Goal: Task Accomplishment & Management: Complete application form

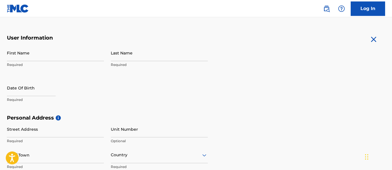
scroll to position [97, 0]
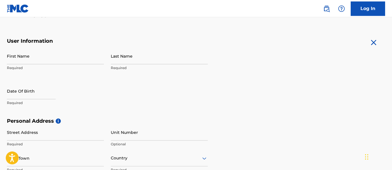
click at [39, 66] on p "Required" at bounding box center [55, 67] width 97 height 5
click at [21, 63] on input "First Name" at bounding box center [55, 56] width 97 height 16
type input "[PERSON_NAME]"
type input "[STREET_ADDRESS]"
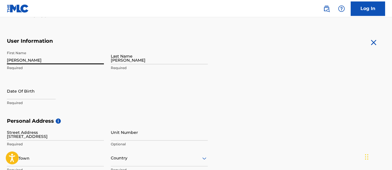
type input "[GEOGRAPHIC_DATA]"
type input "US"
type input "[US_STATE]"
type input "01151"
type input "413"
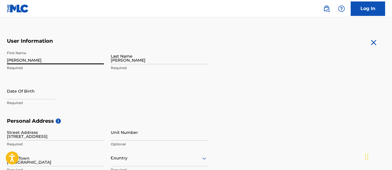
type input "574"
type input "1239"
type input "[EMAIL_ADDRESS][DOMAIN_NAME]"
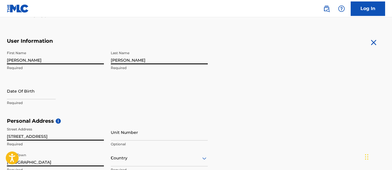
scroll to position [179, 0]
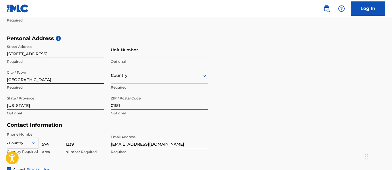
type input "US"
type input "413"
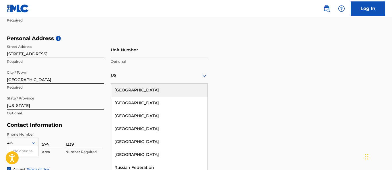
click at [75, 75] on input "[GEOGRAPHIC_DATA]" at bounding box center [55, 75] width 97 height 16
click at [90, 67] on div "Street Address [STREET_ADDRESS]" at bounding box center [55, 55] width 97 height 26
click at [206, 76] on icon at bounding box center [204, 75] width 7 height 7
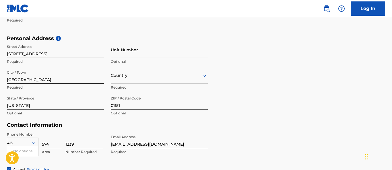
click at [200, 79] on div "US" at bounding box center [159, 75] width 97 height 7
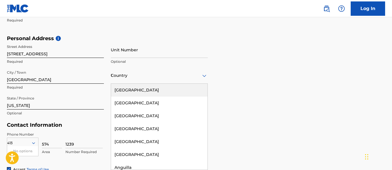
click at [143, 92] on div "[GEOGRAPHIC_DATA]" at bounding box center [159, 90] width 96 height 13
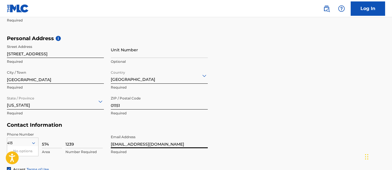
click at [195, 147] on input "[EMAIL_ADDRESS][DOMAIN_NAME]" at bounding box center [159, 140] width 97 height 16
type input "w"
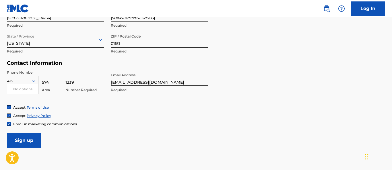
scroll to position [251, 0]
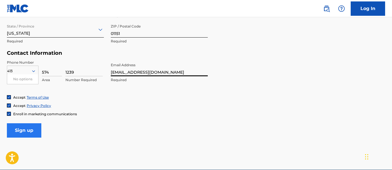
type input "[EMAIL_ADDRESS][DOMAIN_NAME]"
click at [31, 131] on input "Sign up" at bounding box center [24, 130] width 34 height 14
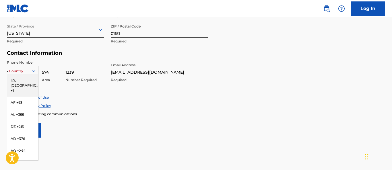
click at [19, 72] on div "413" at bounding box center [22, 71] width 31 height 6
click at [17, 80] on div "US, [GEOGRAPHIC_DATA] +1" at bounding box center [22, 85] width 31 height 22
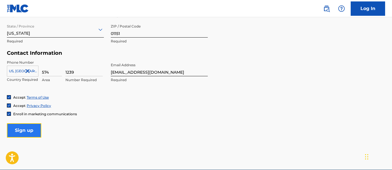
click at [23, 128] on input "Sign up" at bounding box center [24, 130] width 34 height 14
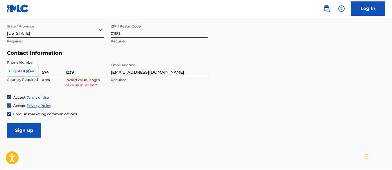
click at [87, 71] on input "1239" at bounding box center [83, 68] width 37 height 16
type input "1"
click at [21, 130] on input "Sign up" at bounding box center [24, 130] width 34 height 14
click at [94, 71] on input "1239" at bounding box center [83, 68] width 37 height 16
type input "1"
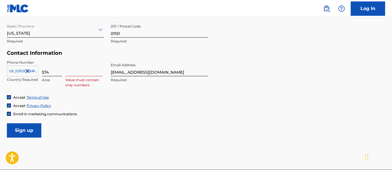
click at [51, 72] on input "574" at bounding box center [52, 68] width 20 height 16
type input "5"
type input "413"
click at [71, 75] on input at bounding box center [83, 68] width 37 height 16
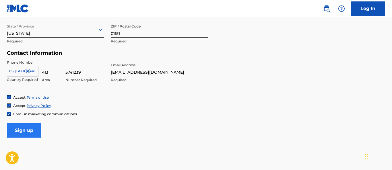
type input "5741239"
click at [25, 133] on input "Sign up" at bounding box center [24, 130] width 34 height 14
click at [34, 128] on input "Sign up" at bounding box center [24, 130] width 34 height 14
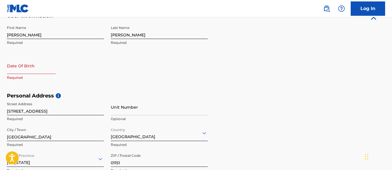
scroll to position [110, 0]
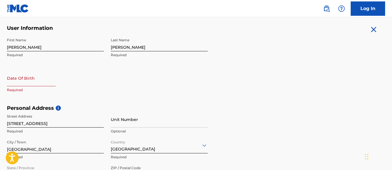
click at [28, 81] on input "text" at bounding box center [31, 78] width 49 height 16
select select "8"
select select "2025"
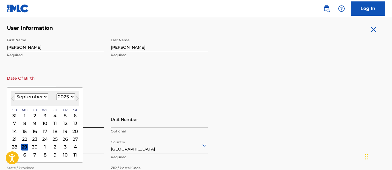
select select "6"
click option "July" at bounding box center [0, 0] width 0 height 0
click at [57, 94] on select "1899 1900 1901 1902 1903 1904 1905 1906 1907 1908 1909 1910 1911 1912 1913 1914…" at bounding box center [66, 97] width 18 height 7
select select "1992"
click option "1992" at bounding box center [0, 0] width 0 height 0
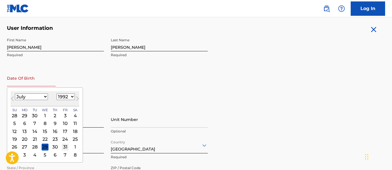
click at [64, 148] on div "31" at bounding box center [65, 147] width 7 height 7
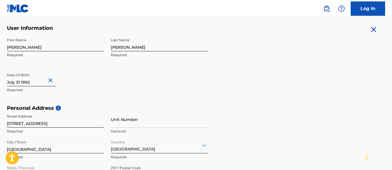
click at [137, 45] on input "[PERSON_NAME]" at bounding box center [159, 43] width 97 height 16
type input "n"
type input "benitez"
click at [106, 80] on div "First Name [PERSON_NAME] Required Last Name [PERSON_NAME] Required Date Of Birt…" at bounding box center [107, 70] width 201 height 70
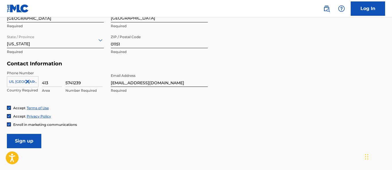
scroll to position [241, 0]
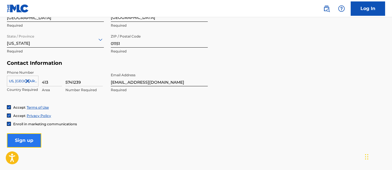
click at [30, 139] on input "Sign up" at bounding box center [24, 140] width 34 height 14
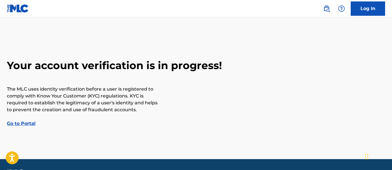
click at [21, 123] on link "Go to Portal" at bounding box center [21, 123] width 29 height 5
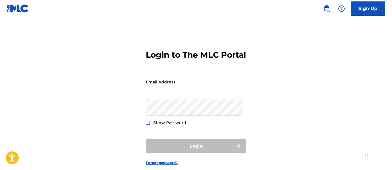
click at [163, 90] on input "Email Address" at bounding box center [194, 82] width 97 height 16
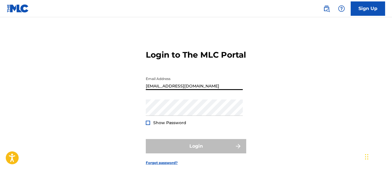
type input "[EMAIL_ADDRESS][DOMAIN_NAME]"
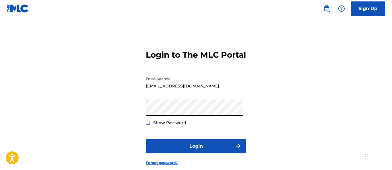
click at [146, 139] on button "Login" at bounding box center [196, 146] width 100 height 14
click at [334, 65] on div "Login to The MLC Portal Email Address [EMAIL_ADDRESS][DOMAIN_NAME] Password Sho…" at bounding box center [196, 103] width 392 height 143
